Goal: Task Accomplishment & Management: Use online tool/utility

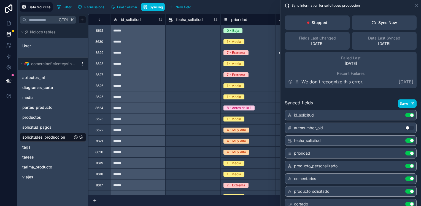
click at [379, 17] on button "Sync Now" at bounding box center [384, 22] width 65 height 14
click at [374, 22] on div "Sync Now" at bounding box center [384, 23] width 25 height 6
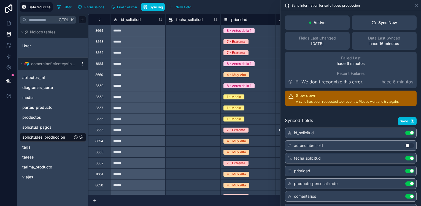
click at [391, 21] on div "Sync Now" at bounding box center [384, 23] width 25 height 6
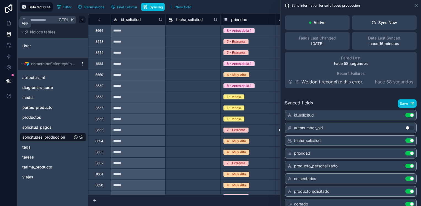
click at [9, 25] on icon at bounding box center [9, 23] width 6 height 6
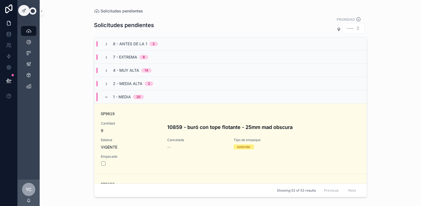
click at [108, 70] on icon "scrollable content" at bounding box center [106, 70] width 4 height 4
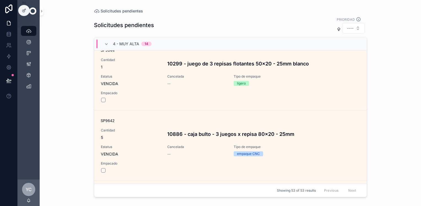
scroll to position [745, 0]
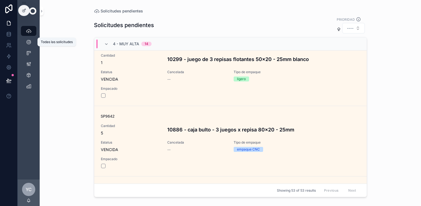
click at [28, 41] on icon "scrollable content" at bounding box center [29, 42] width 6 height 6
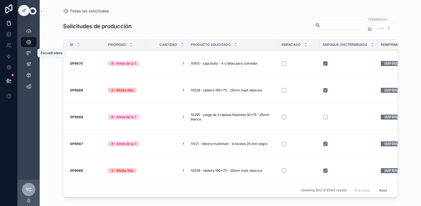
click at [31, 54] on icon "scrollable content" at bounding box center [29, 53] width 6 height 6
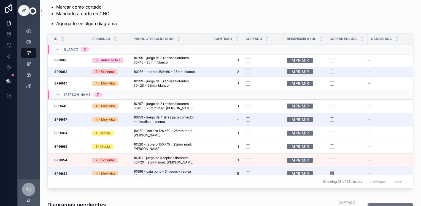
scroll to position [55, 0]
